Goal: Task Accomplishment & Management: Manage account settings

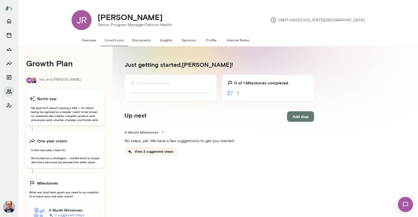
scroll to position [26, 0]
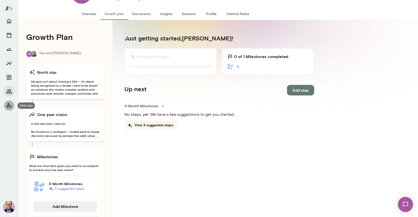
click at [8, 107] on icon "Client app" at bounding box center [9, 105] width 6 height 6
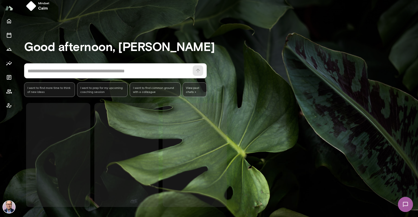
scroll to position [4, 0]
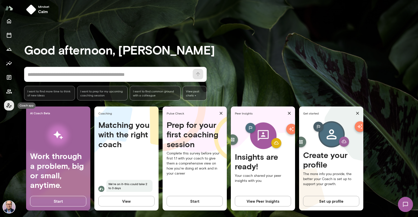
click at [6, 106] on icon "Coach app" at bounding box center [9, 105] width 6 height 6
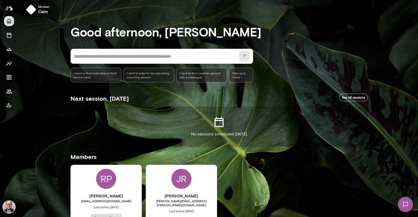
scroll to position [22, 0]
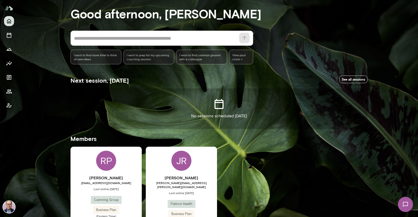
click at [129, 171] on div "RP [PERSON_NAME] [EMAIL_ADDRESS][DOMAIN_NAME] Last online [DATE] Cumming Group …" at bounding box center [105, 193] width 71 height 94
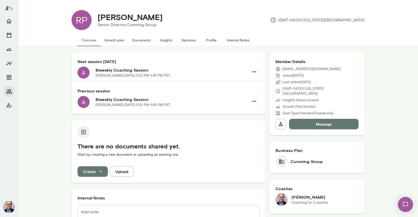
click at [117, 41] on button "Growth plan" at bounding box center [114, 40] width 28 height 12
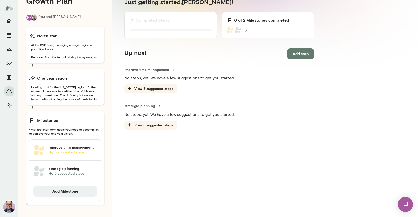
scroll to position [62, 0]
click at [79, 155] on div "Improve time management 3 suggested steps" at bounding box center [73, 150] width 48 height 11
click at [80, 170] on h6 "strategic planning" at bounding box center [73, 168] width 48 height 5
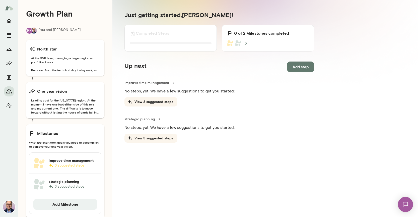
scroll to position [50, 0]
click at [88, 164] on p "3 suggested steps" at bounding box center [73, 164] width 48 height 5
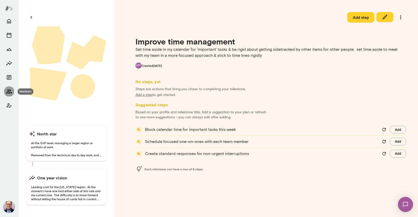
click at [14, 92] on button "Members" at bounding box center [9, 91] width 10 height 10
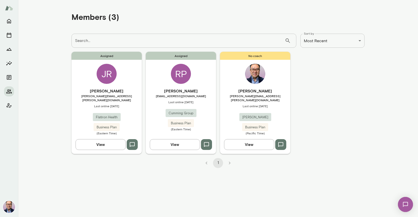
click at [252, 87] on div "No coach [PERSON_NAME] [PERSON_NAME][EMAIL_ADDRESS][PERSON_NAME][DOMAIN_NAME] L…" at bounding box center [255, 103] width 70 height 102
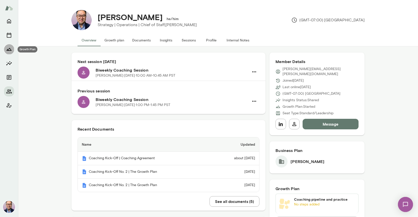
click at [8, 50] on icon "Growth Plan" at bounding box center [9, 49] width 6 height 6
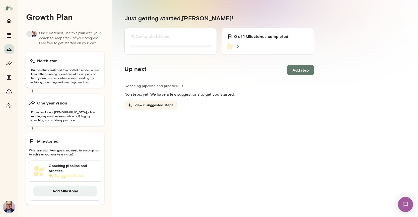
click at [81, 150] on span "What are short term goals you need to accomplish to achieve your one year visio…" at bounding box center [65, 152] width 72 height 8
click at [80, 179] on link "Coaching pipeline and practice 3 suggested steps" at bounding box center [65, 170] width 72 height 21
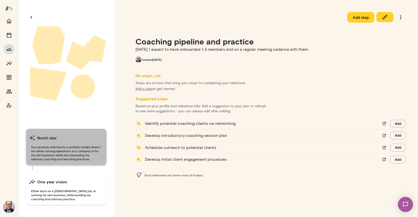
click at [93, 150] on span "Successfully switched to a portfolio model, where I am either running operation…" at bounding box center [66, 153] width 74 height 16
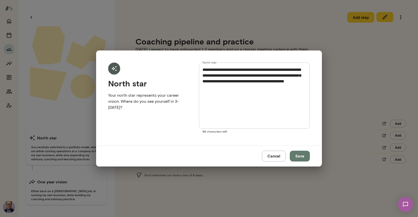
click at [91, 184] on div "**********" at bounding box center [209, 108] width 418 height 217
drag, startPoint x: 91, startPoint y: 185, endPoint x: 146, endPoint y: 184, distance: 54.9
click at [93, 185] on div "**********" at bounding box center [209, 108] width 418 height 217
click at [267, 159] on button "Cancel" at bounding box center [274, 155] width 24 height 11
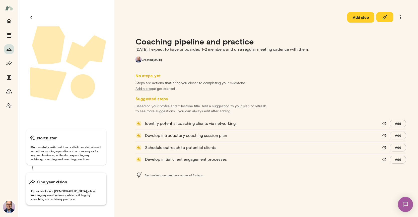
click at [58, 199] on span "Either back on a [DEMOGRAPHIC_DATA] job, or running my own business, while buil…" at bounding box center [66, 195] width 74 height 12
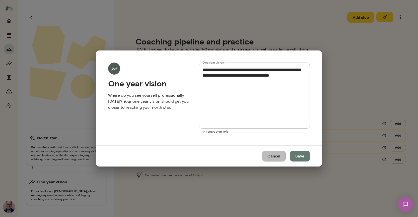
click at [273, 155] on button "Cancel" at bounding box center [274, 155] width 24 height 11
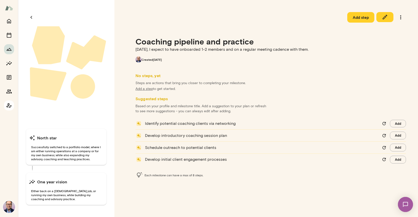
click at [8, 105] on icon "Coach app" at bounding box center [9, 105] width 5 height 5
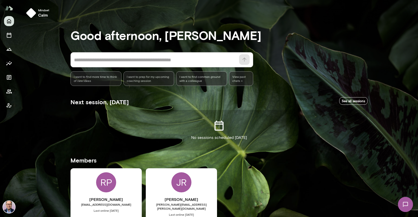
click at [136, 188] on div "RP [PERSON_NAME] [EMAIL_ADDRESS][DOMAIN_NAME] Last online [DATE] Cumming Group …" at bounding box center [105, 215] width 71 height 94
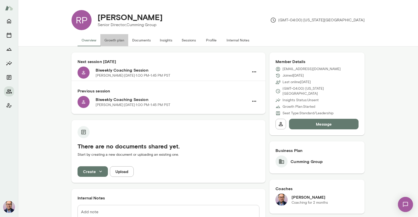
click at [125, 42] on button "Growth plan" at bounding box center [114, 40] width 28 height 12
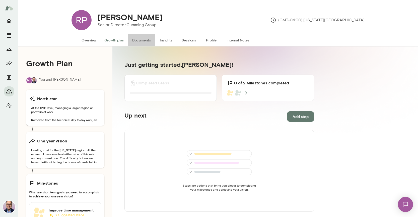
click at [134, 40] on button "Documents" at bounding box center [141, 40] width 27 height 12
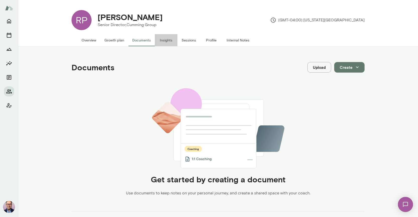
click at [165, 44] on button "Insights" at bounding box center [166, 40] width 23 height 12
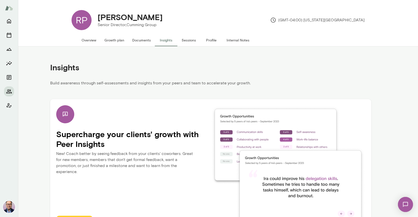
click at [195, 41] on button "Sessions" at bounding box center [188, 40] width 23 height 12
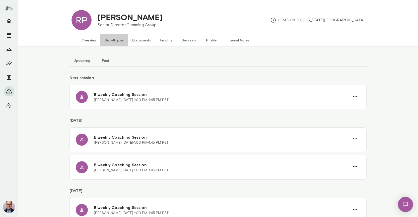
click at [106, 41] on button "Growth plan" at bounding box center [114, 40] width 28 height 12
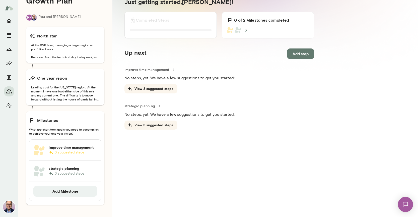
scroll to position [62, 0]
